Goal: Task Accomplishment & Management: Manage account settings

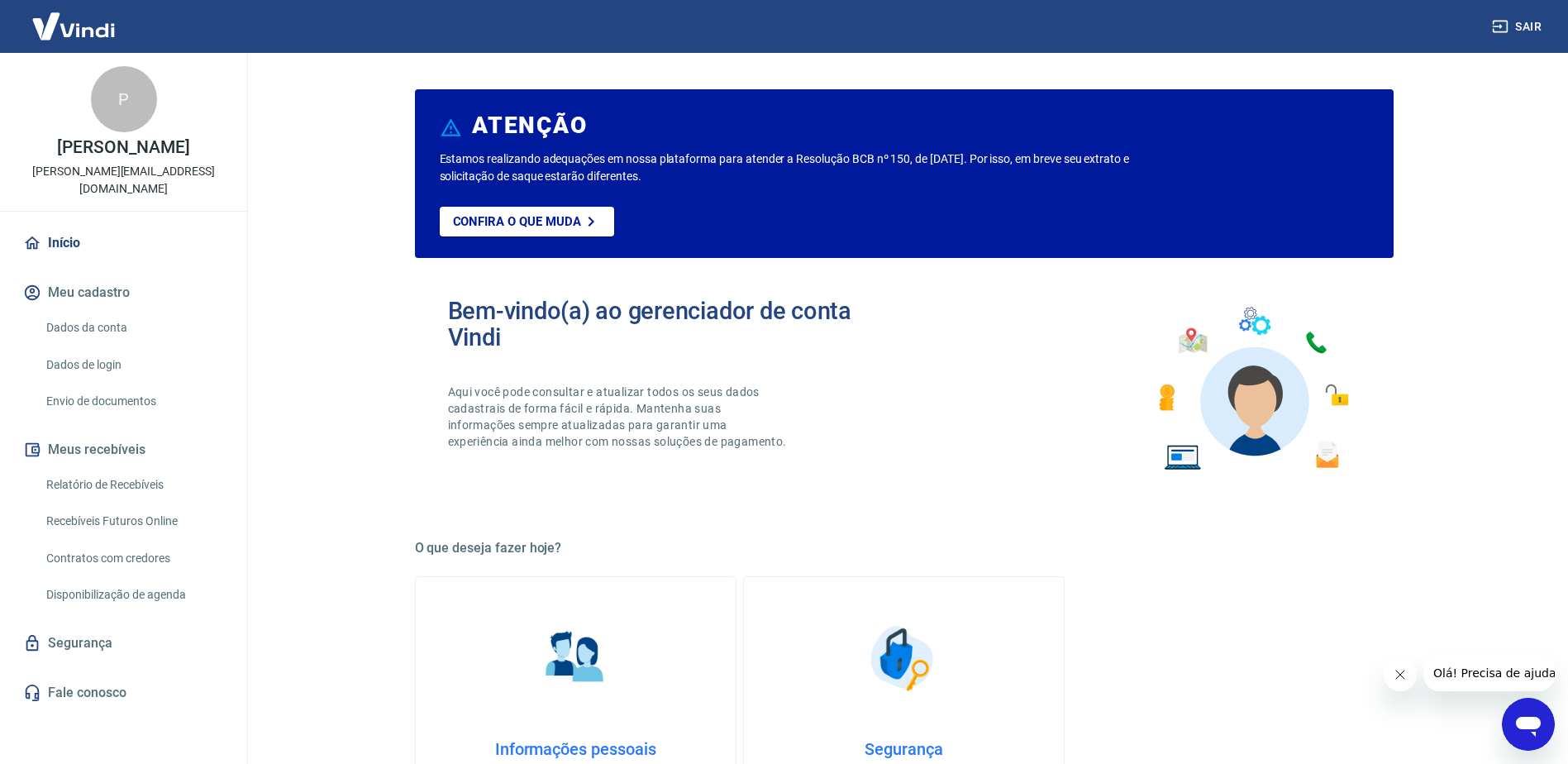
click at [106, 311] on link "Dados da conta" at bounding box center [134, 328] width 188 height 34
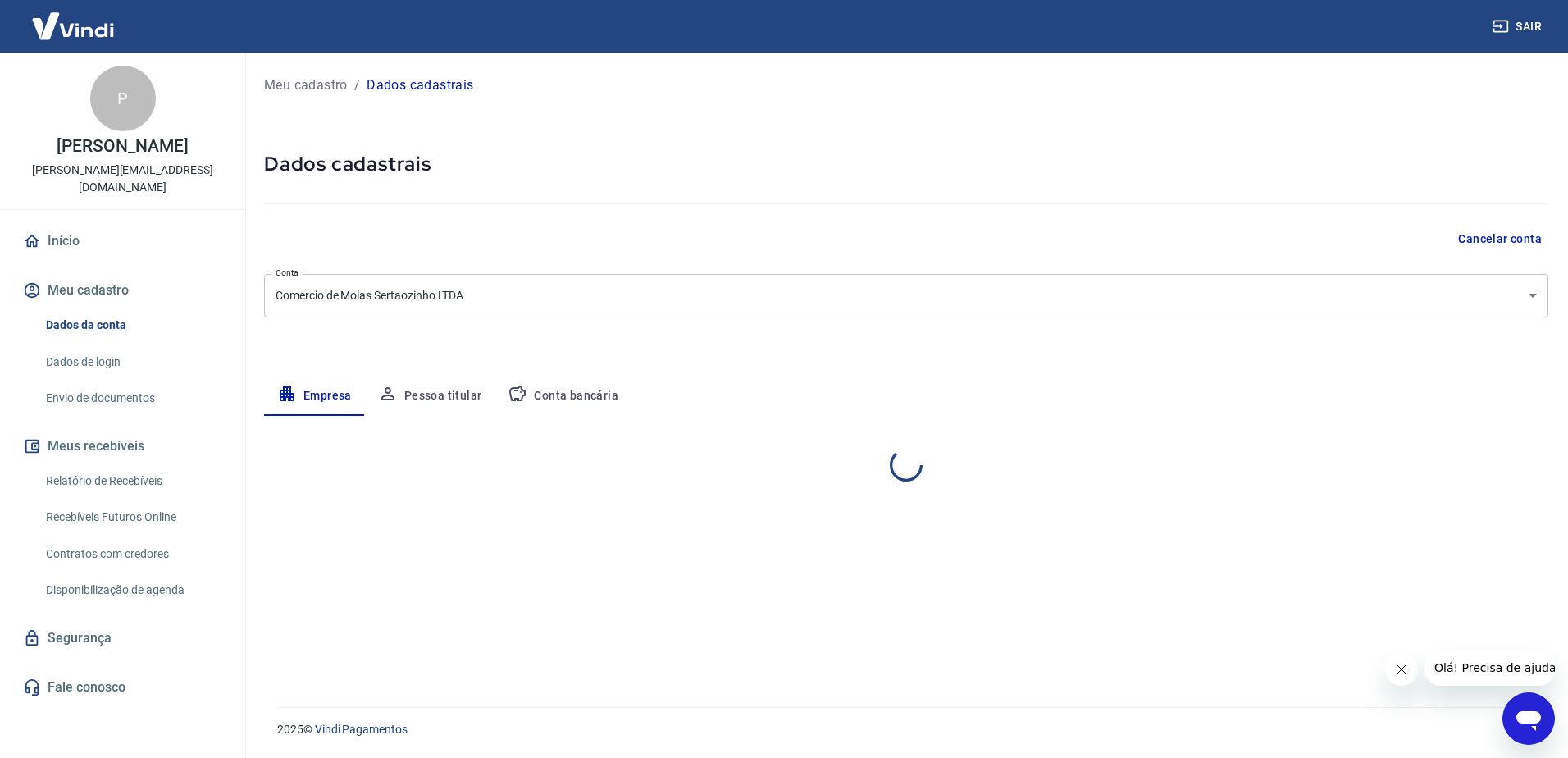
select select "SP"
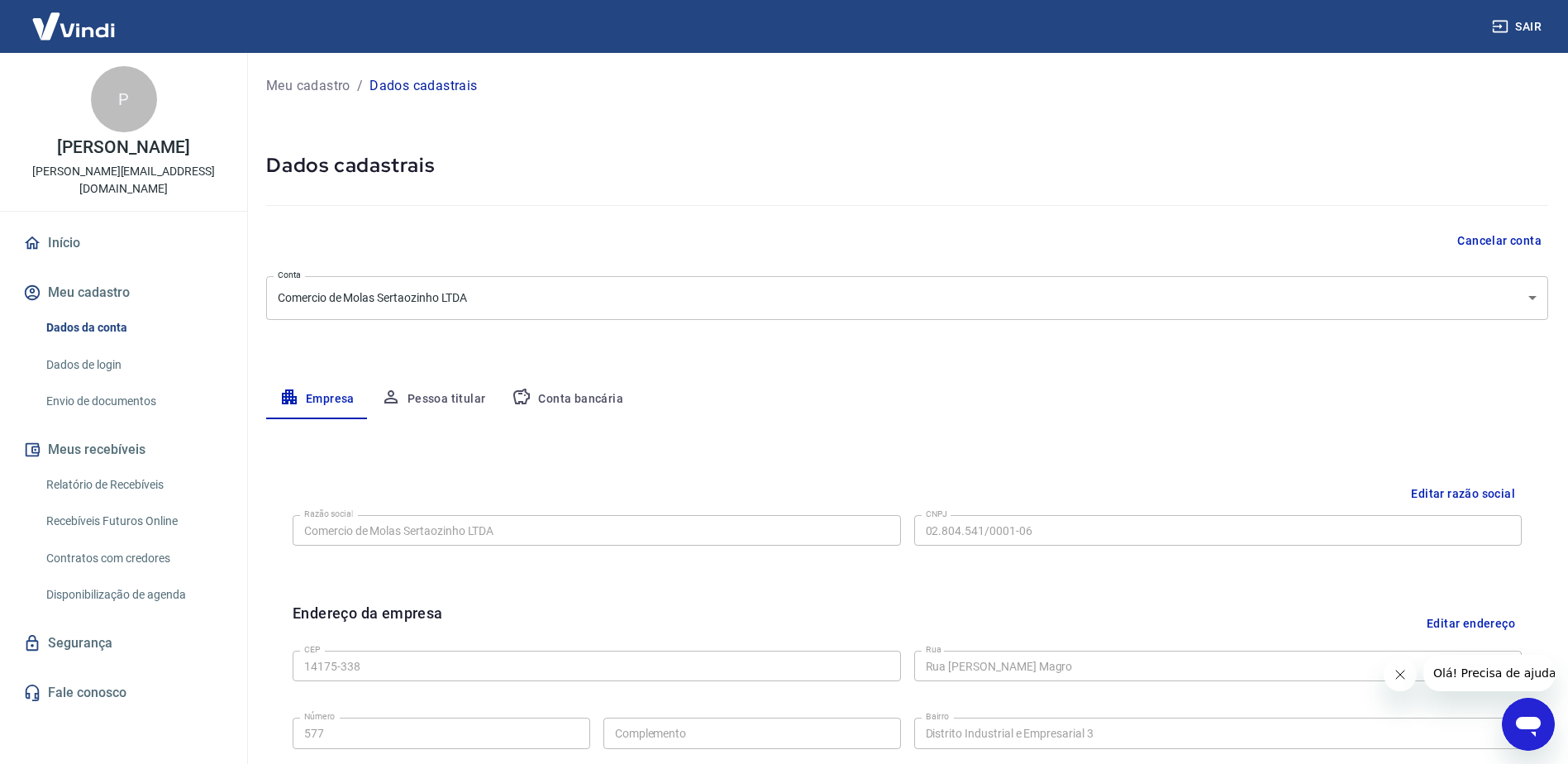
click at [110, 385] on link "Envio de documentos" at bounding box center [134, 401] width 188 height 34
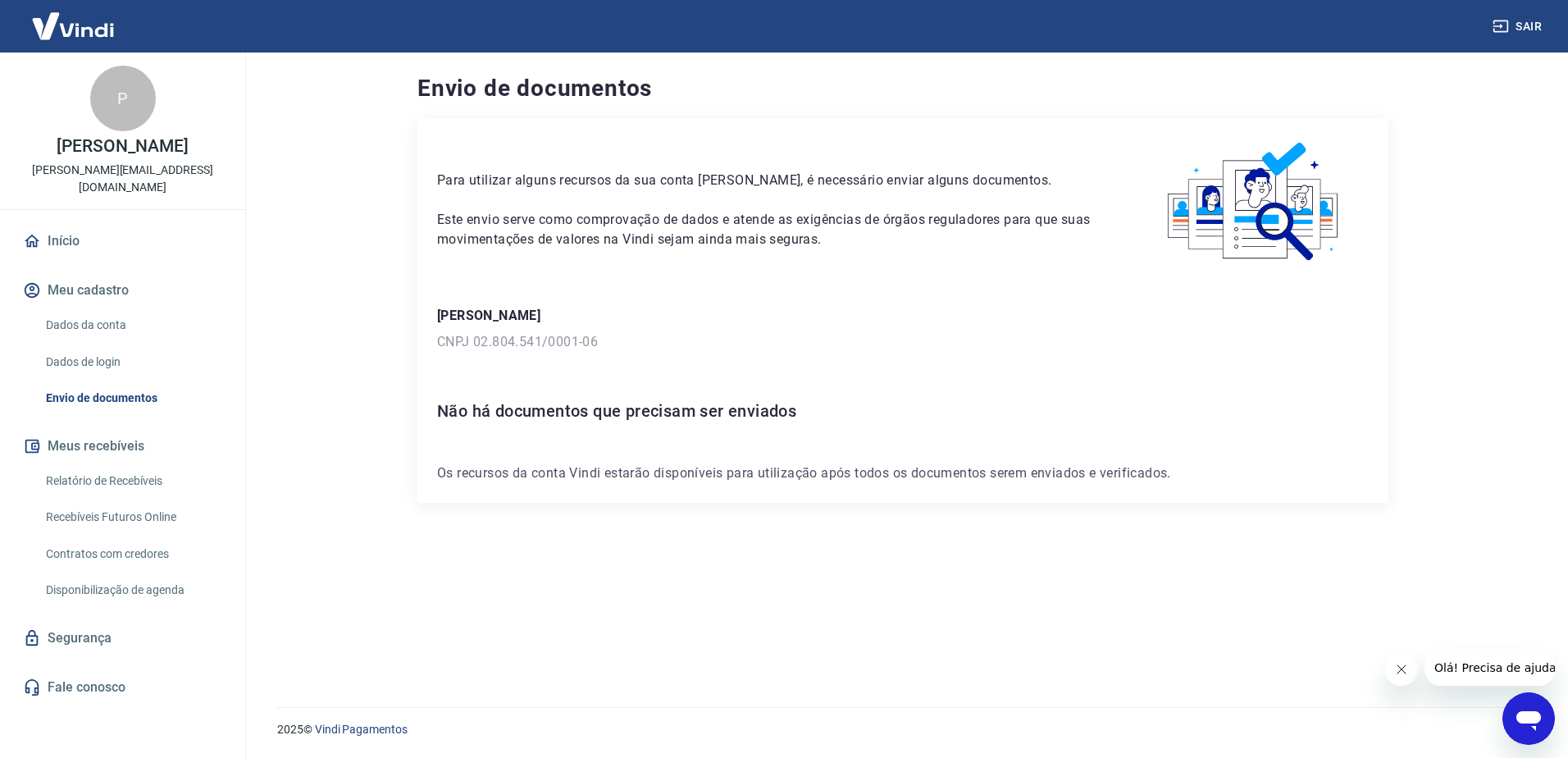
click at [121, 465] on link "Relatório de Recebíveis" at bounding box center [133, 481] width 187 height 34
